Goal: Task Accomplishment & Management: Manage account settings

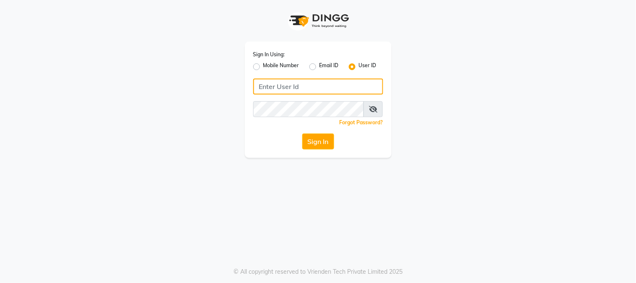
click at [309, 89] on input "Username" at bounding box center [318, 86] width 130 height 16
type input "rahulsalon"
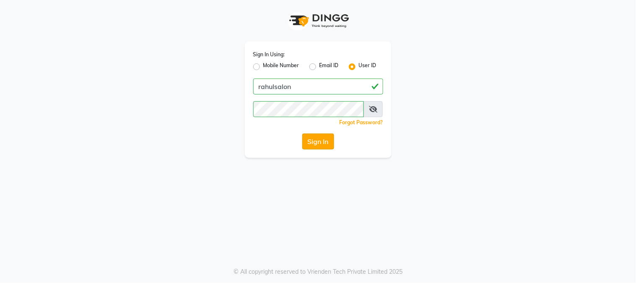
click at [318, 136] on button "Sign In" at bounding box center [318, 141] width 32 height 16
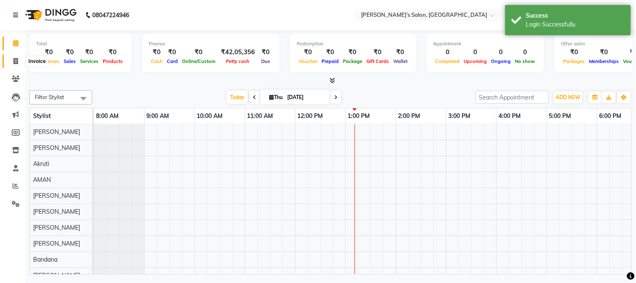
click at [15, 61] on icon at bounding box center [15, 61] width 5 height 6
select select "service"
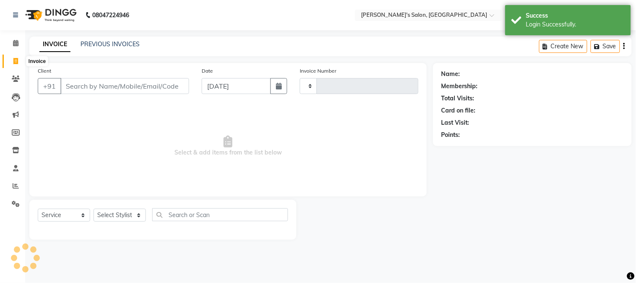
type input "0623"
select select "4166"
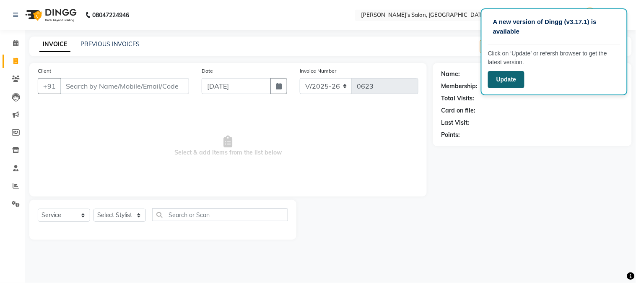
click at [509, 74] on button "Update" at bounding box center [506, 79] width 36 height 17
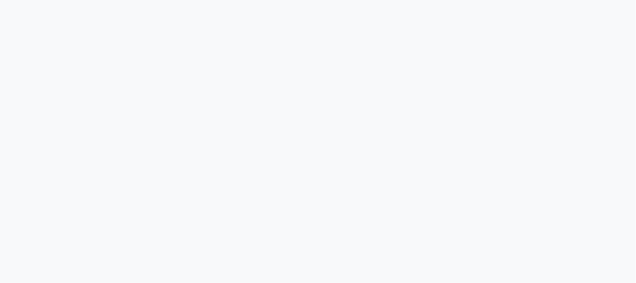
select select "service"
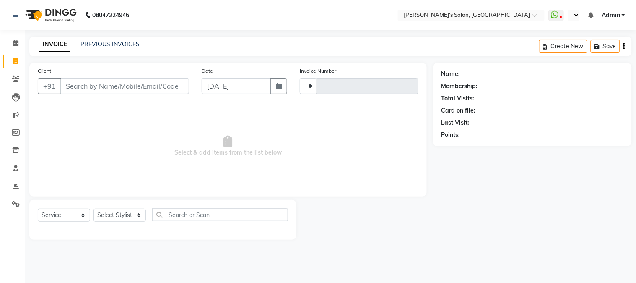
select select "en"
type input "0623"
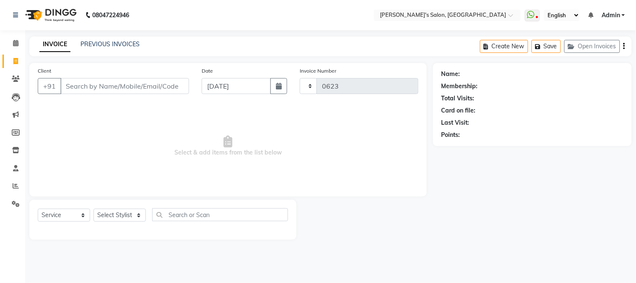
select select "4166"
click at [16, 203] on icon at bounding box center [16, 203] width 8 height 6
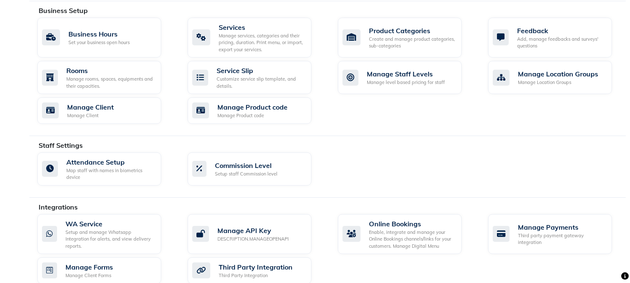
scroll to position [372, 0]
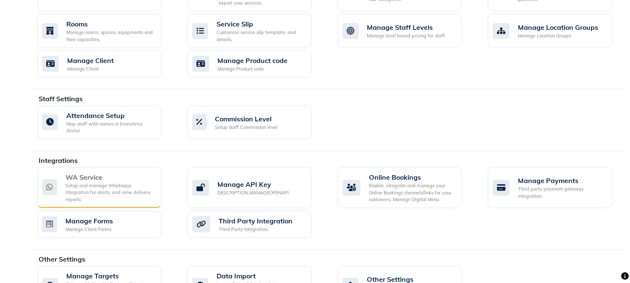
click at [107, 186] on div "Setup and manage Whatsapp Integration for alerts, and view delivery reports." at bounding box center [109, 192] width 89 height 21
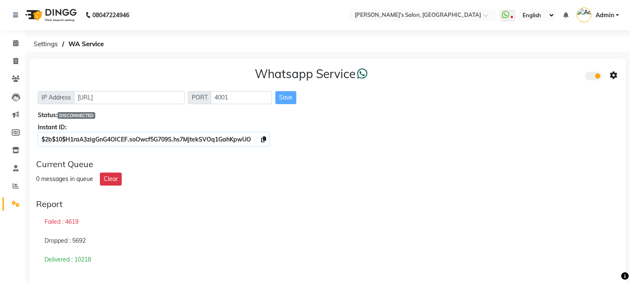
click at [71, 117] on span "DISCONNECTED" at bounding box center [76, 115] width 38 height 7
click at [283, 94] on div "Save" at bounding box center [285, 97] width 21 height 13
click at [131, 152] on div "Whatsapp Service IP Address [URL] PORT 4001 Save Status: DISCONNECTED Instant I…" at bounding box center [327, 105] width 596 height 94
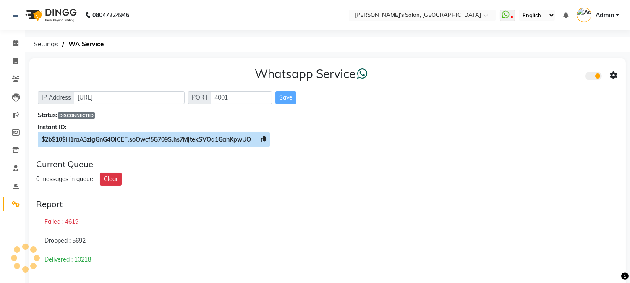
click at [109, 143] on span "$2b$10$H1raA3zigGnG4OlCEF.soOwcf5G709S.hs7MjtekSVOq1GahKpwUO" at bounding box center [146, 139] width 209 height 8
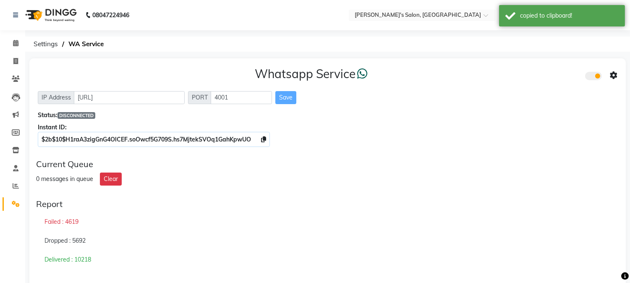
click at [84, 115] on span "DISCONNECTED" at bounding box center [76, 115] width 38 height 7
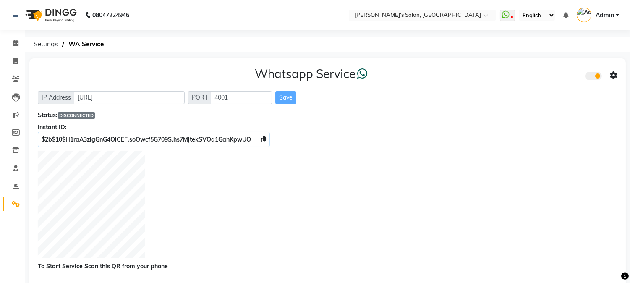
click at [286, 101] on div "Save" at bounding box center [285, 97] width 21 height 13
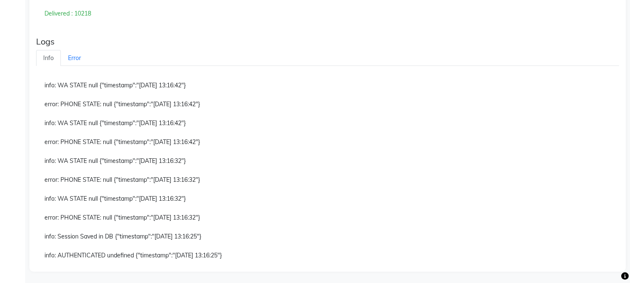
scroll to position [374, 0]
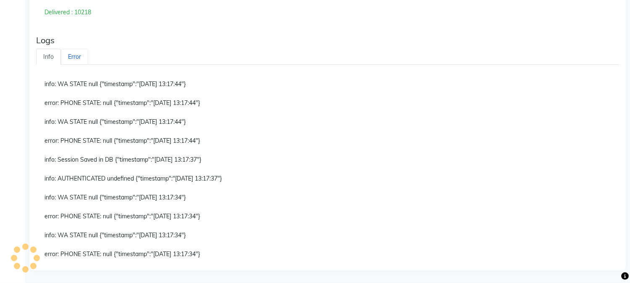
click at [69, 55] on link "Error" at bounding box center [74, 57] width 27 height 16
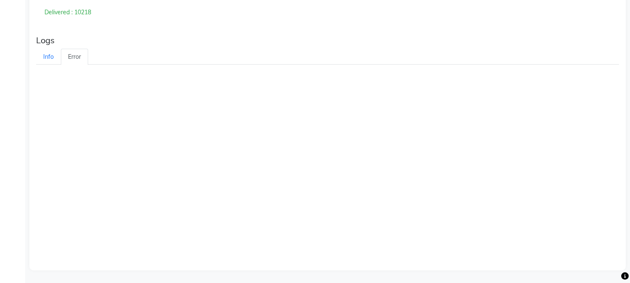
scroll to position [185, 0]
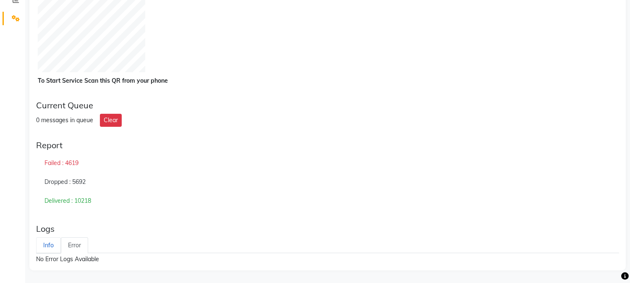
click at [49, 248] on link "Info" at bounding box center [48, 245] width 25 height 16
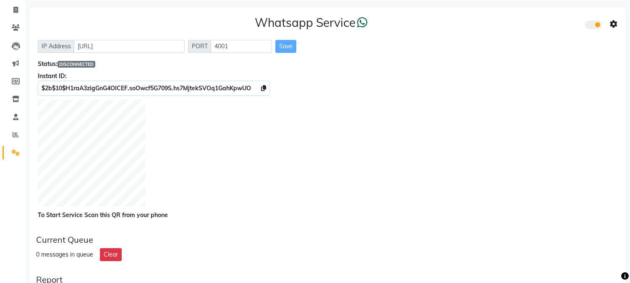
scroll to position [45, 0]
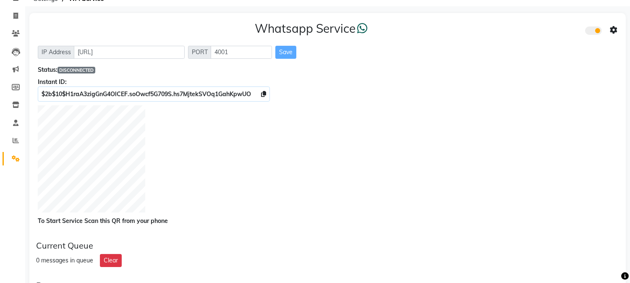
click at [94, 73] on div "Status: DISCONNECTED" at bounding box center [327, 69] width 579 height 9
click at [132, 62] on div "Whatsapp Service IP Address [URL] PORT 4001 Save Status: DISCONNECTED Instant I…" at bounding box center [327, 123] width 596 height 221
click at [132, 57] on input "[URL]" at bounding box center [129, 52] width 111 height 13
click at [147, 85] on div "Instant ID:" at bounding box center [327, 82] width 579 height 9
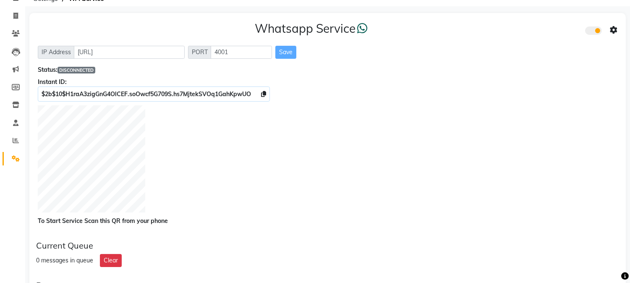
scroll to position [0, 0]
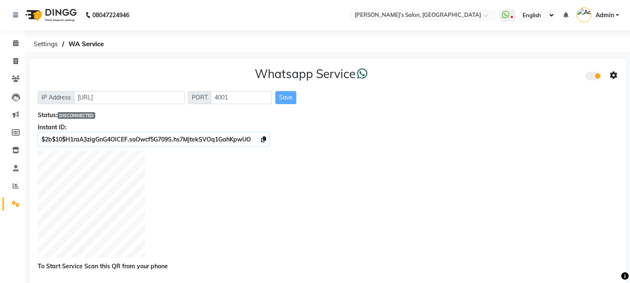
click at [598, 78] on span at bounding box center [593, 76] width 17 height 8
click at [591, 77] on input "checkbox" at bounding box center [591, 77] width 0 height 0
click at [592, 76] on span at bounding box center [593, 76] width 17 height 8
click at [591, 77] on input "checkbox" at bounding box center [591, 77] width 0 height 0
click at [86, 116] on span "DISCONNECTED" at bounding box center [76, 115] width 38 height 7
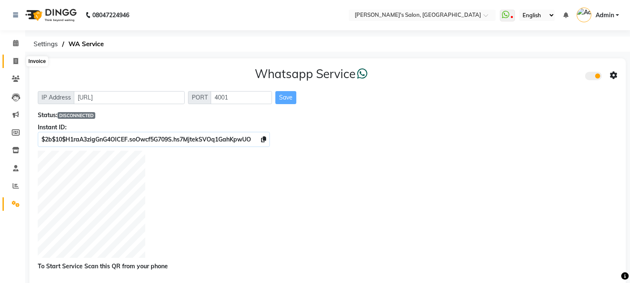
click at [13, 61] on icon at bounding box center [15, 61] width 5 height 6
select select "service"
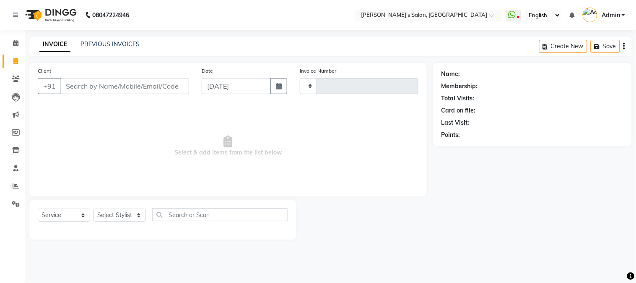
type input "0623"
select select "4166"
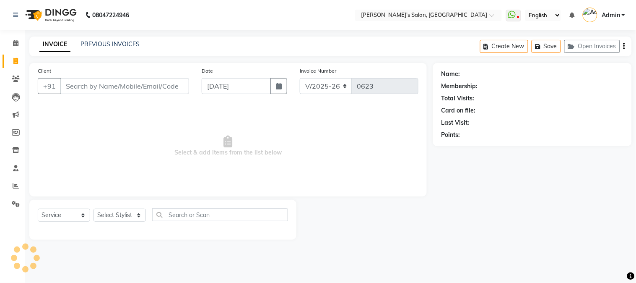
drag, startPoint x: 90, startPoint y: 91, endPoint x: 90, endPoint y: 86, distance: 5.5
click at [90, 86] on input "Client" at bounding box center [124, 86] width 129 height 16
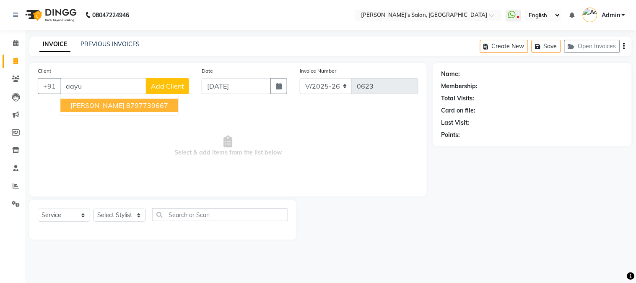
click at [168, 105] on ngb-highlight "8797739667" at bounding box center [147, 105] width 42 height 8
type input "8797739667"
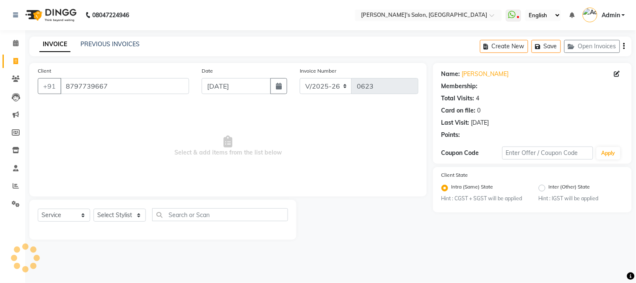
select select "1: Object"
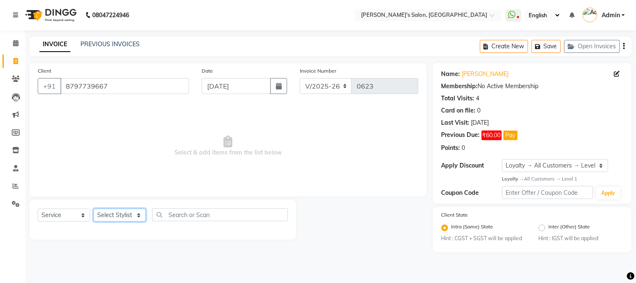
click at [102, 213] on select "Select Stylist [PERSON_NAME] [PERSON_NAME] [PERSON_NAME] [PERSON_NAME] [PERSON_…" at bounding box center [120, 214] width 52 height 13
select select "23867"
click at [94, 209] on select "Select Stylist [PERSON_NAME] [PERSON_NAME] [PERSON_NAME] [PERSON_NAME] [PERSON_…" at bounding box center [120, 214] width 52 height 13
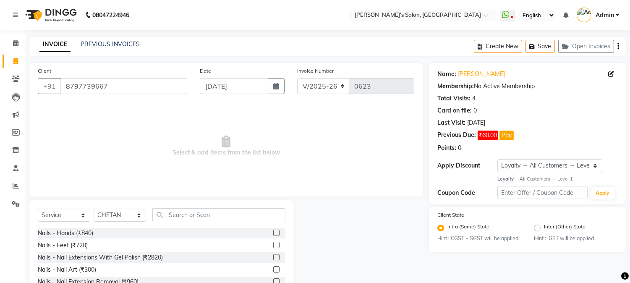
click at [273, 233] on label at bounding box center [276, 232] width 6 height 6
click at [273, 233] on input "checkbox" at bounding box center [275, 232] width 5 height 5
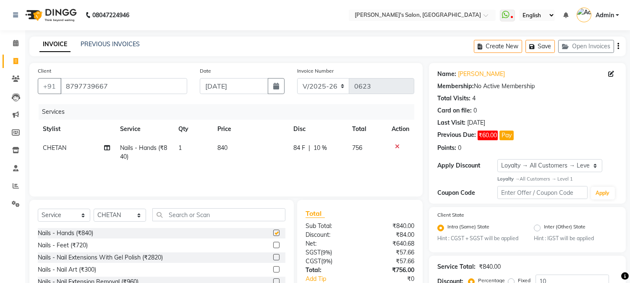
checkbox input "false"
drag, startPoint x: 130, startPoint y: 219, endPoint x: 130, endPoint y: 211, distance: 8.0
click at [130, 216] on select "Select Stylist [PERSON_NAME] [PERSON_NAME] [PERSON_NAME] [PERSON_NAME] [PERSON_…" at bounding box center [120, 214] width 52 height 13
select select "84030"
click at [94, 209] on select "Select Stylist [PERSON_NAME] [PERSON_NAME] [PERSON_NAME] [PERSON_NAME] [PERSON_…" at bounding box center [120, 214] width 52 height 13
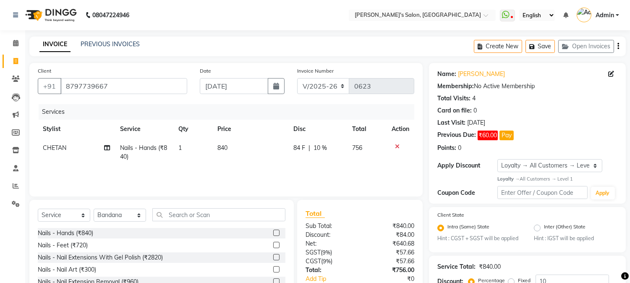
click at [273, 232] on label at bounding box center [276, 232] width 6 height 6
click at [273, 232] on input "checkbox" at bounding box center [275, 232] width 5 height 5
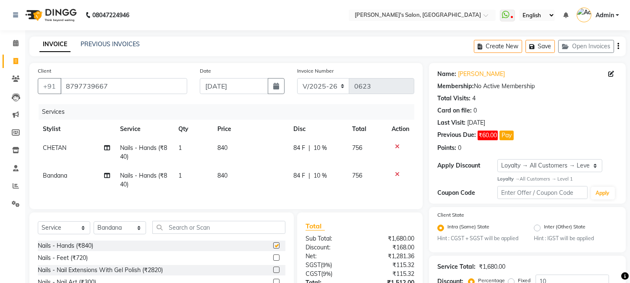
checkbox input "false"
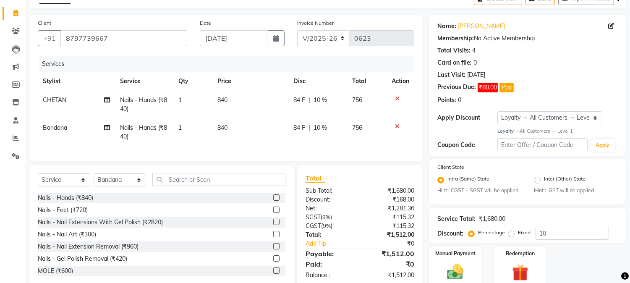
scroll to position [82, 0]
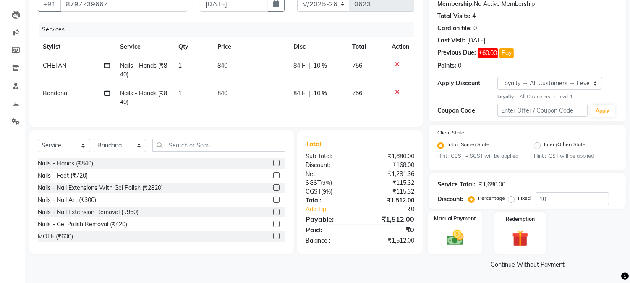
click at [445, 246] on img at bounding box center [455, 238] width 28 height 20
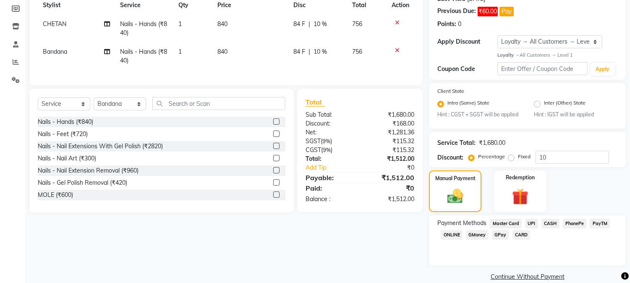
scroll to position [136, 0]
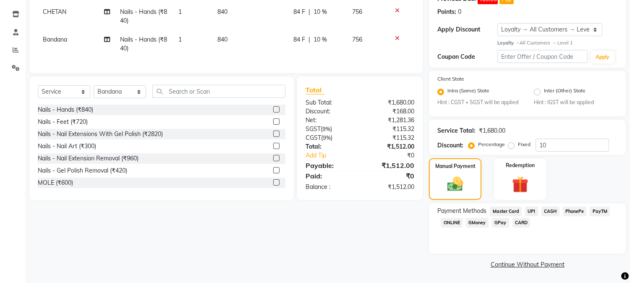
click at [502, 224] on span "GPay" at bounding box center [500, 223] width 17 height 10
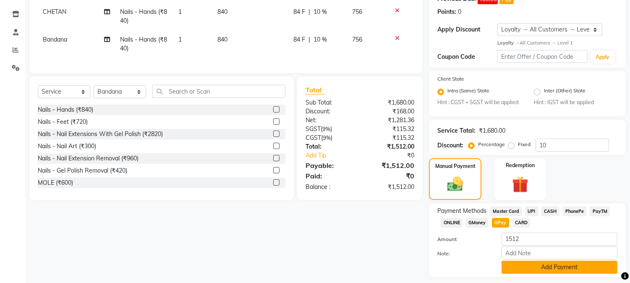
click at [513, 264] on button "Add Payment" at bounding box center [559, 266] width 116 height 13
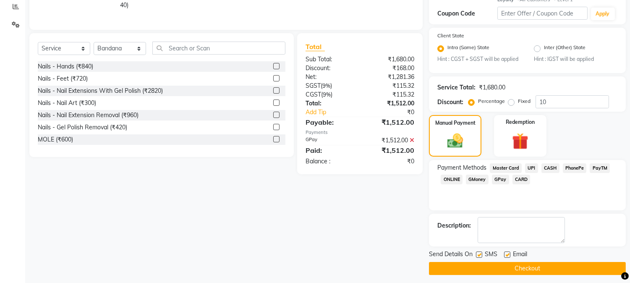
scroll to position [183, 0]
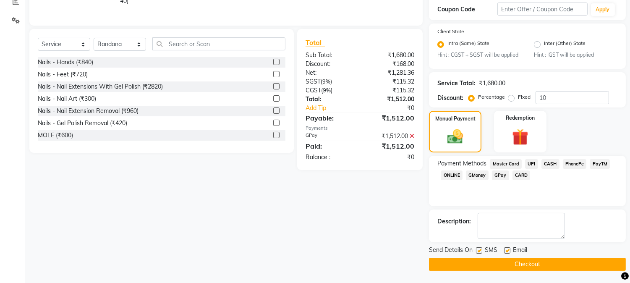
click at [504, 251] on label at bounding box center [507, 250] width 6 height 6
click at [504, 251] on input "checkbox" at bounding box center [506, 250] width 5 height 5
checkbox input "false"
click at [505, 259] on button "Checkout" at bounding box center [527, 264] width 197 height 13
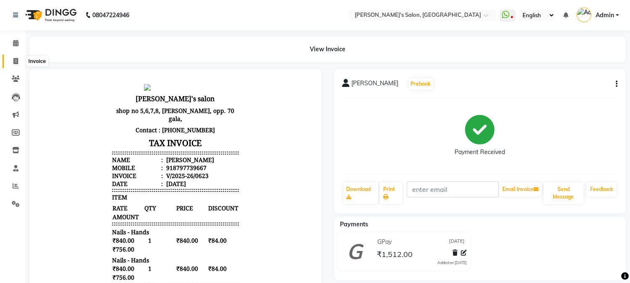
click at [17, 61] on icon at bounding box center [15, 61] width 5 height 6
select select "service"
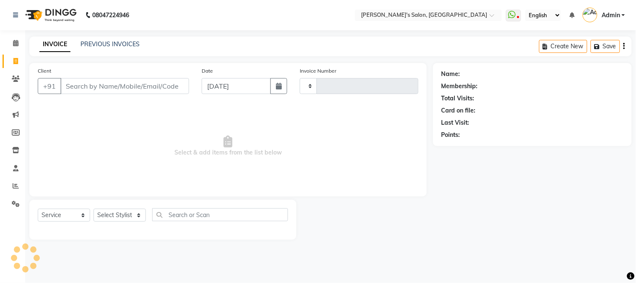
type input "0624"
select select "4166"
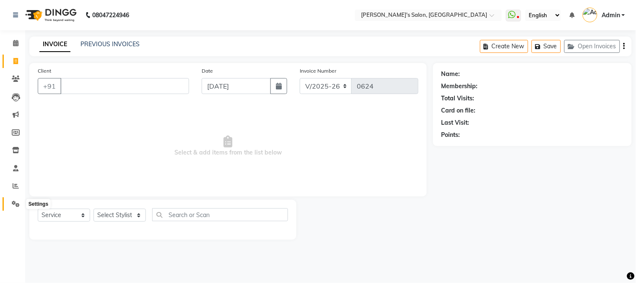
click at [15, 206] on icon at bounding box center [16, 203] width 8 height 6
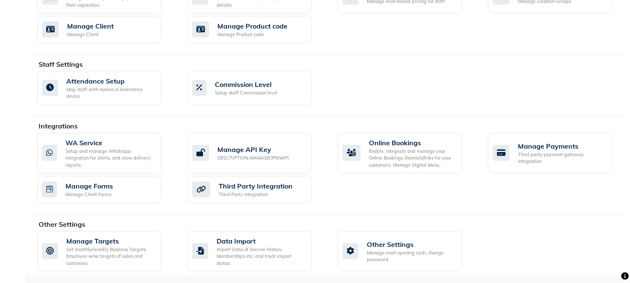
scroll to position [408, 0]
click at [98, 156] on div "Setup and manage Whatsapp Integration for alerts, and view delivery reports." at bounding box center [109, 157] width 89 height 21
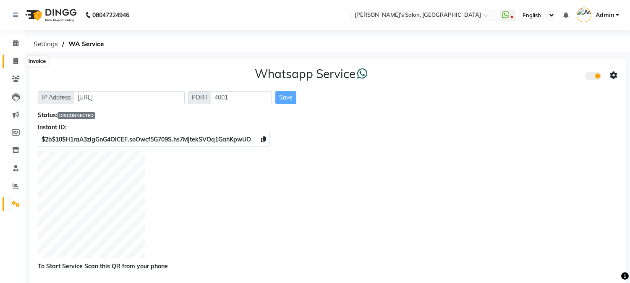
click at [14, 57] on span at bounding box center [15, 62] width 15 height 10
select select "4166"
select select "service"
